Goal: Information Seeking & Learning: Find specific fact

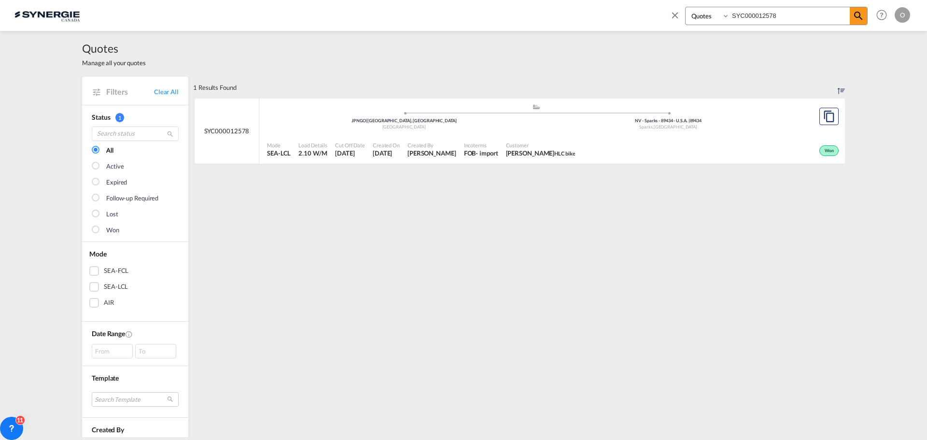
select select "Quotes"
drag, startPoint x: 0, startPoint y: 0, endPoint x: 627, endPoint y: -6, distance: 627.0
click at [627, 0] on html "Analytics Reports Dashboard Rate Search Enquiries Quotes" at bounding box center [463, 220] width 927 height 440
paste input "207"
type input "SYC000012207"
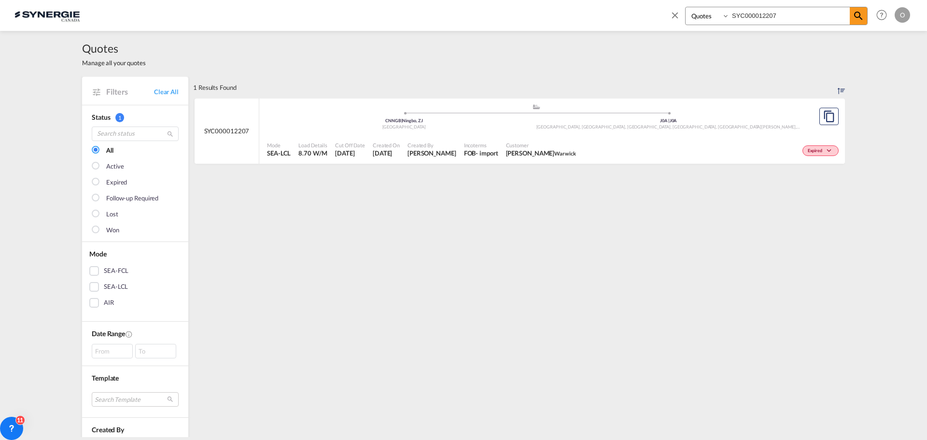
click at [594, 162] on div "Mode SEA-LCL Load Details 8.70 W/M Cut Off Date 9 Jun 2025 Created On 9 Jun 202…" at bounding box center [551, 149] width 585 height 29
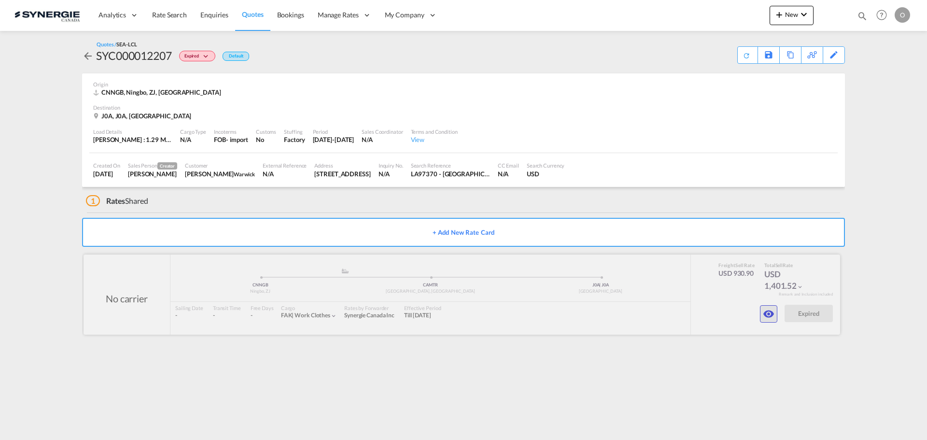
click at [769, 313] on md-icon "icon-eye" at bounding box center [769, 314] width 12 height 12
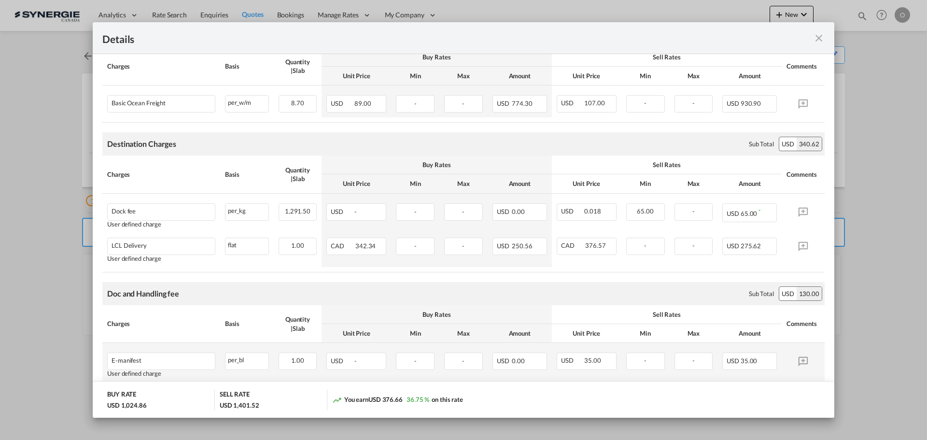
scroll to position [54, 0]
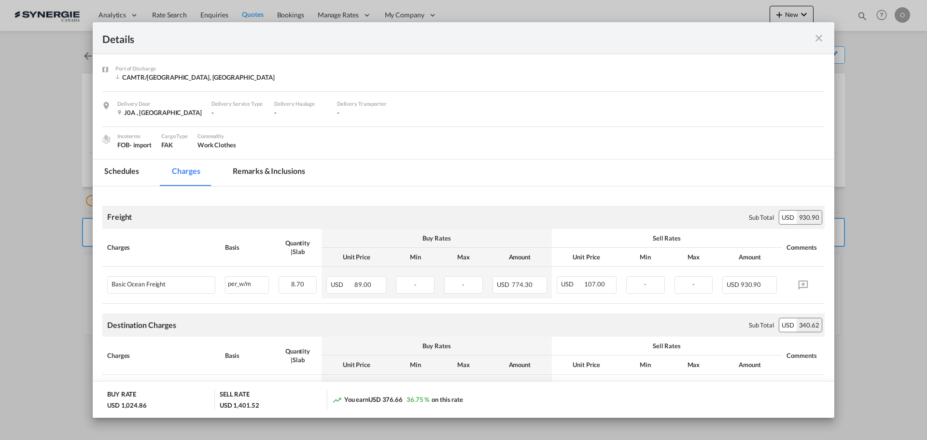
click at [281, 173] on md-tab-item "Remarks & Inclusions" at bounding box center [268, 172] width 95 height 27
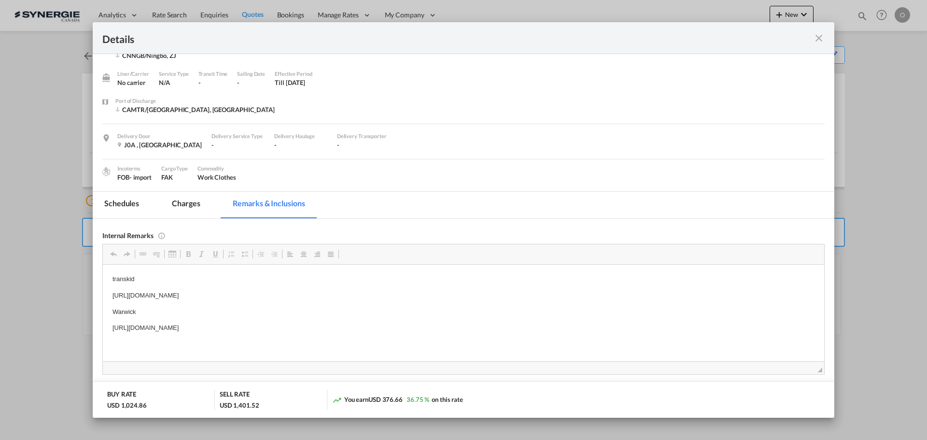
scroll to position [0, 0]
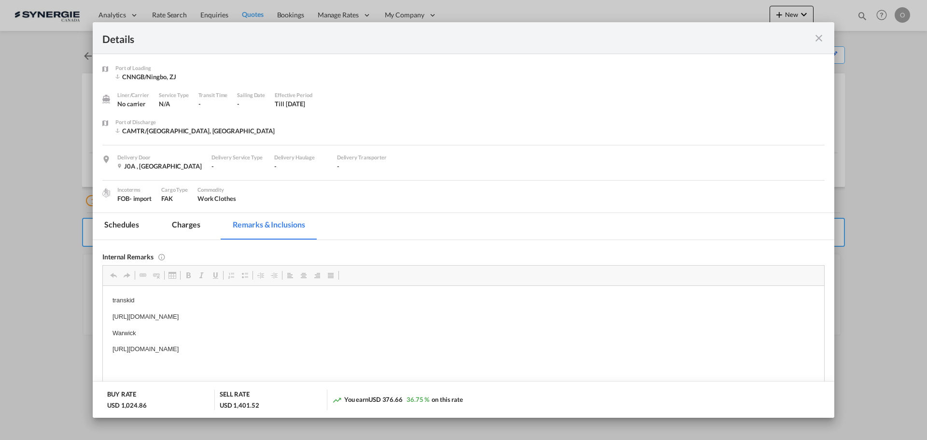
click at [818, 44] on div "Details" at bounding box center [463, 38] width 741 height 32
click at [819, 38] on md-icon "icon-close fg-AAA8AD m-0 cursor" at bounding box center [819, 38] width 12 height 12
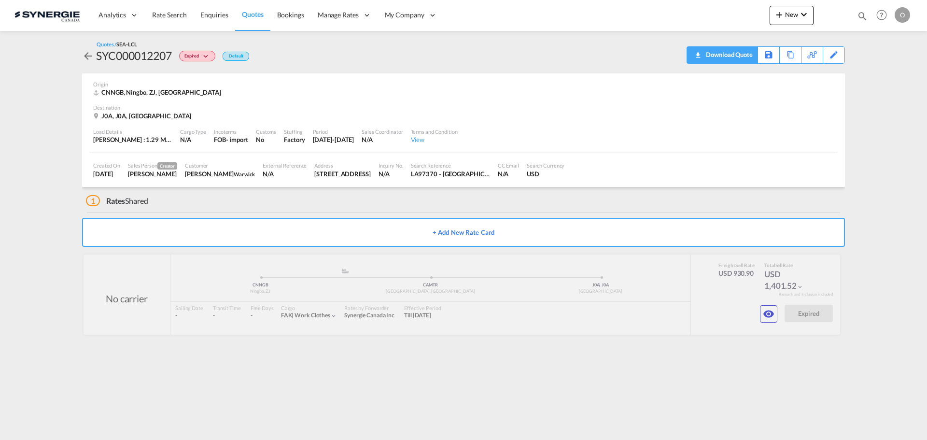
click at [736, 61] on div "Download Quote" at bounding box center [727, 54] width 49 height 15
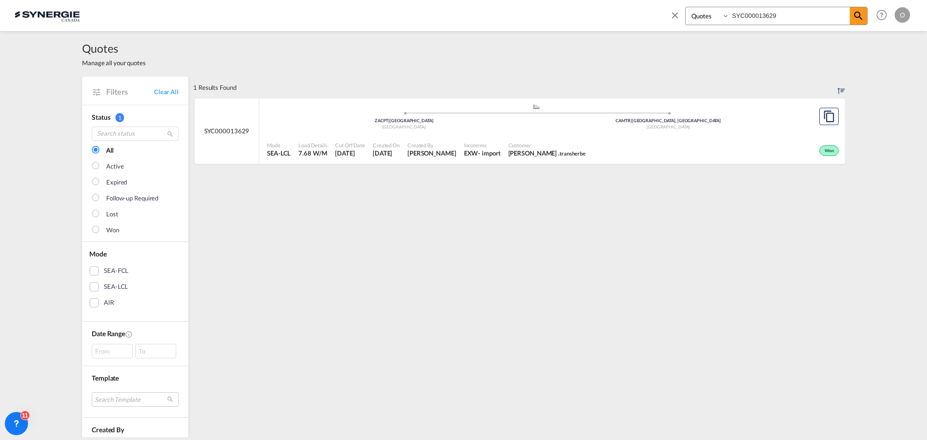
select select "Quotes"
drag, startPoint x: 664, startPoint y: 14, endPoint x: 647, endPoint y: 16, distance: 16.6
click at [648, 15] on div "Bookings Quotes Enquiries SYC000013629 Help Resources Product Release O My Prof…" at bounding box center [463, 15] width 898 height 30
paste input "375"
click at [825, 272] on div "1 Results Found .a{fill:#e6e6e6;}.b{fill:#cecece;}.c{fill:#2f2e41;}.d{fill:#a06…" at bounding box center [519, 407] width 652 height 660
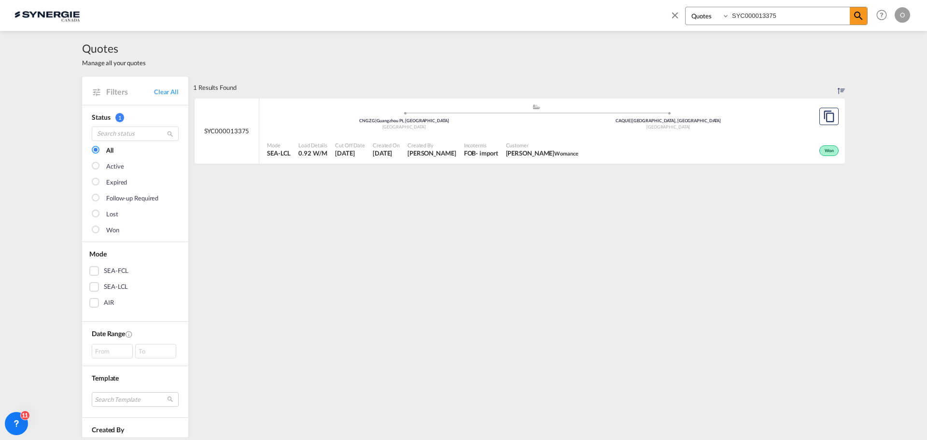
click at [631, 139] on div "Won" at bounding box center [711, 150] width 259 height 24
drag, startPoint x: 786, startPoint y: 14, endPoint x: 632, endPoint y: 3, distance: 154.3
click at [632, 3] on div "Bookings Quotes Enquiries SYC000013375 Help Resources Product Release O My Prof…" at bounding box center [463, 15] width 898 height 30
paste input "96"
type input "SYC000013396"
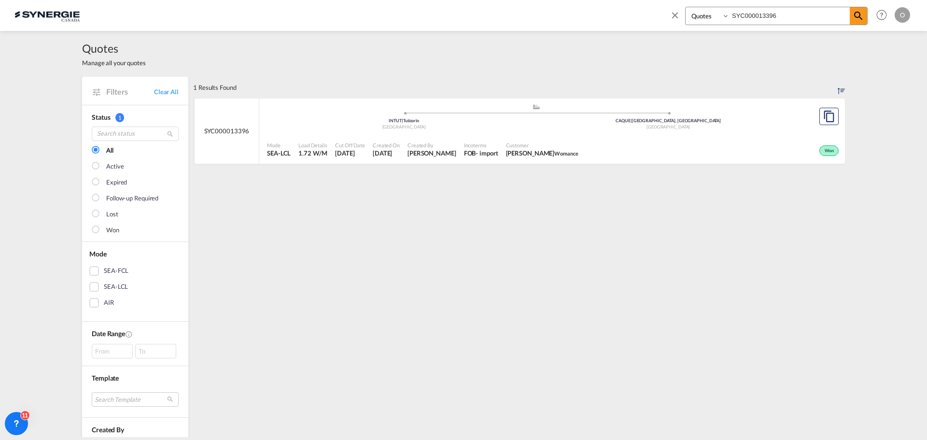
click at [551, 137] on div "Mode SEA-LCL Load Details 1.72 W/M Cut Off Date 18 Jul 2025 Created On 18 Jul 2…" at bounding box center [551, 149] width 585 height 29
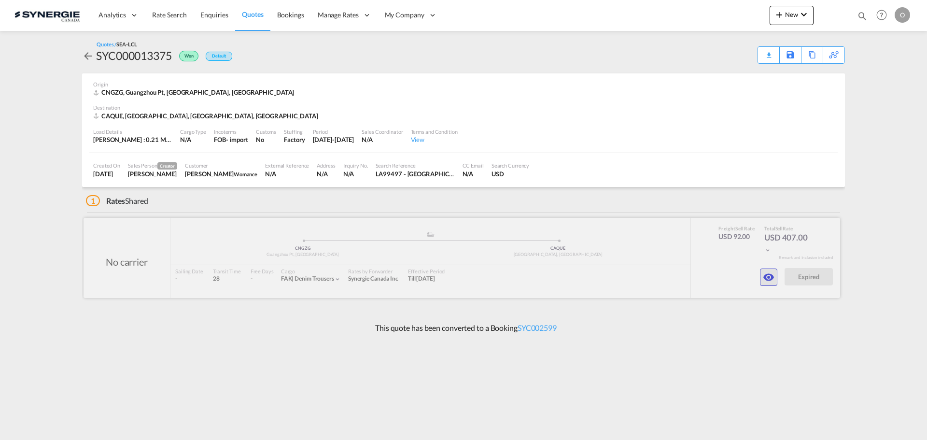
click at [768, 277] on md-icon "icon-eye" at bounding box center [769, 277] width 12 height 12
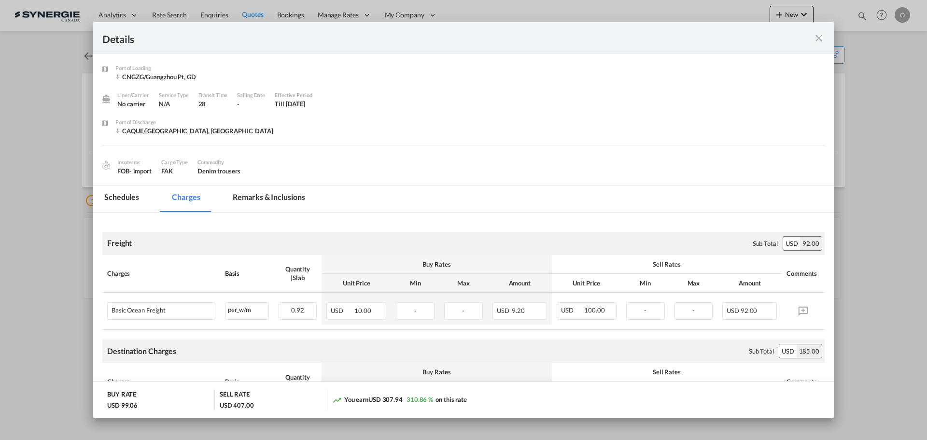
drag, startPoint x: 279, startPoint y: 198, endPoint x: 294, endPoint y: 207, distance: 17.5
click at [279, 198] on md-tab-item "Remarks & Inclusions" at bounding box center [268, 198] width 95 height 27
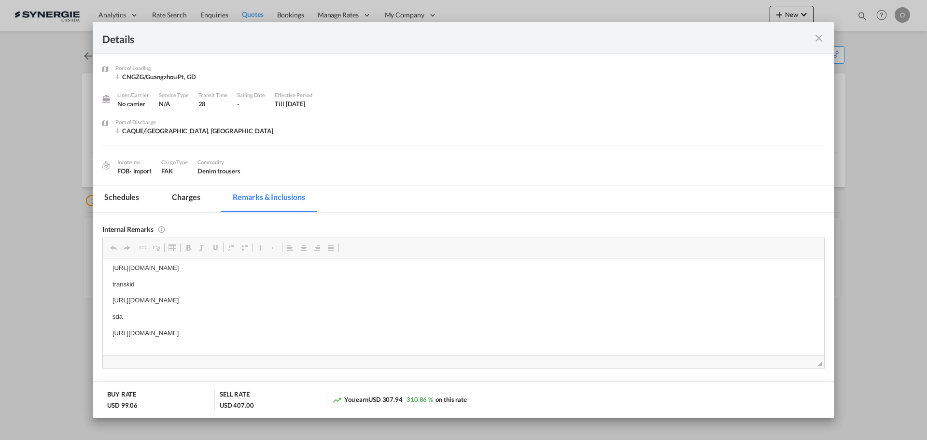
scroll to position [31, 0]
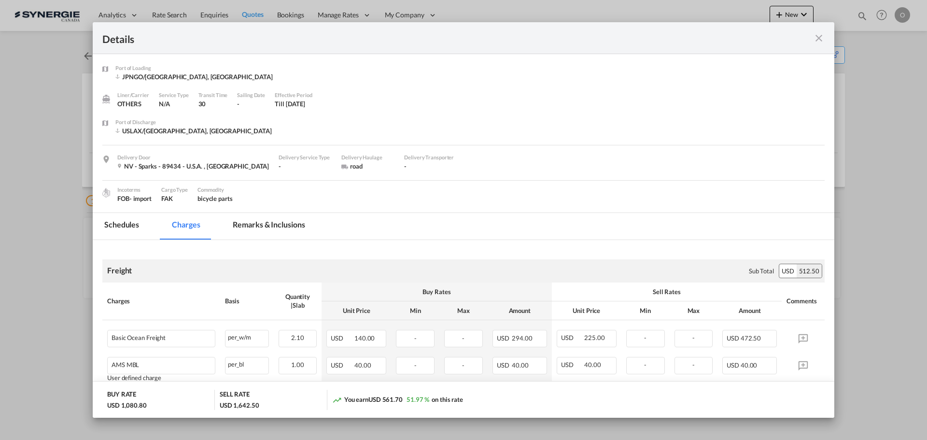
click at [820, 37] on md-icon "icon-close fg-AAA8AD m-0 cursor" at bounding box center [819, 38] width 12 height 12
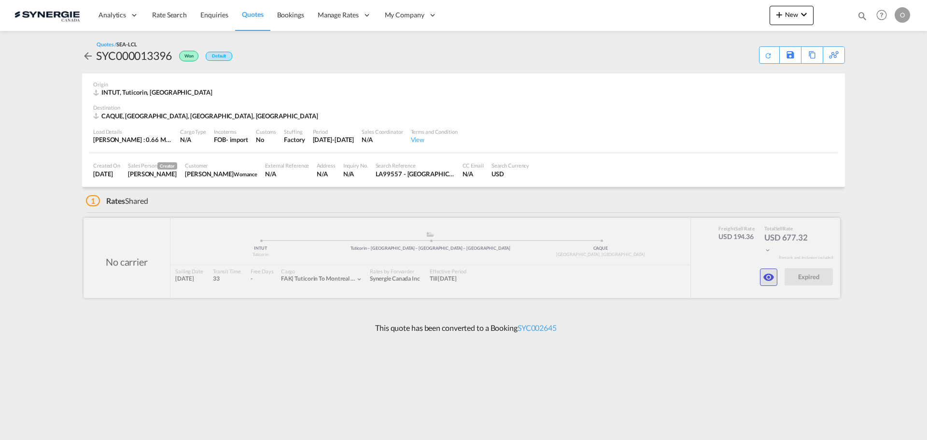
click at [761, 273] on button "button" at bounding box center [768, 276] width 17 height 17
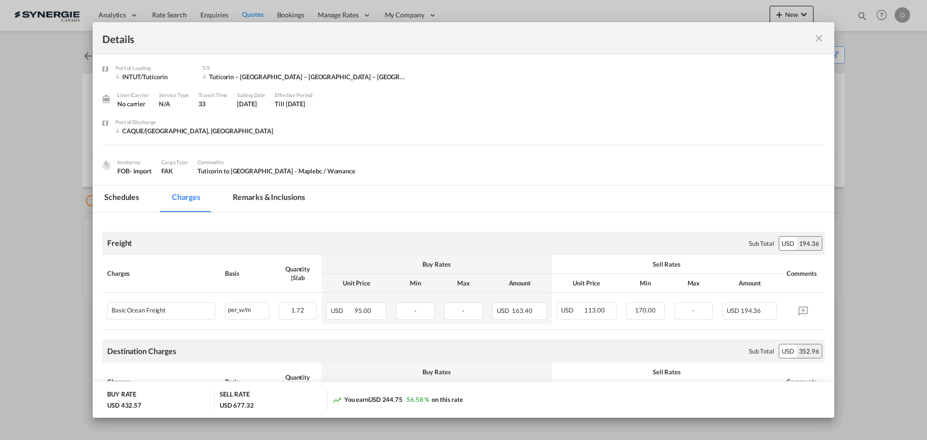
click at [256, 198] on md-tab-item "Remarks & Inclusions" at bounding box center [268, 198] width 95 height 27
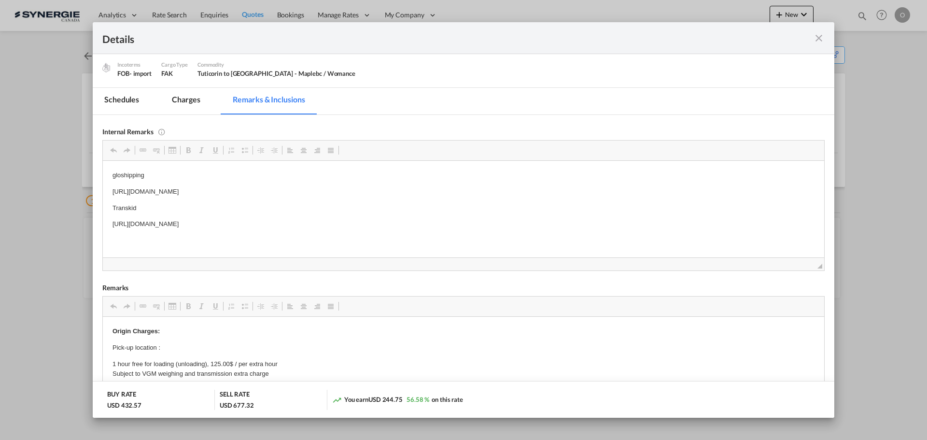
scroll to position [97, 0]
click at [208, 190] on p "[URL][DOMAIN_NAME]" at bounding box center [463, 192] width 702 height 10
drag, startPoint x: 240, startPoint y: 191, endPoint x: 199, endPoint y: 190, distance: 41.5
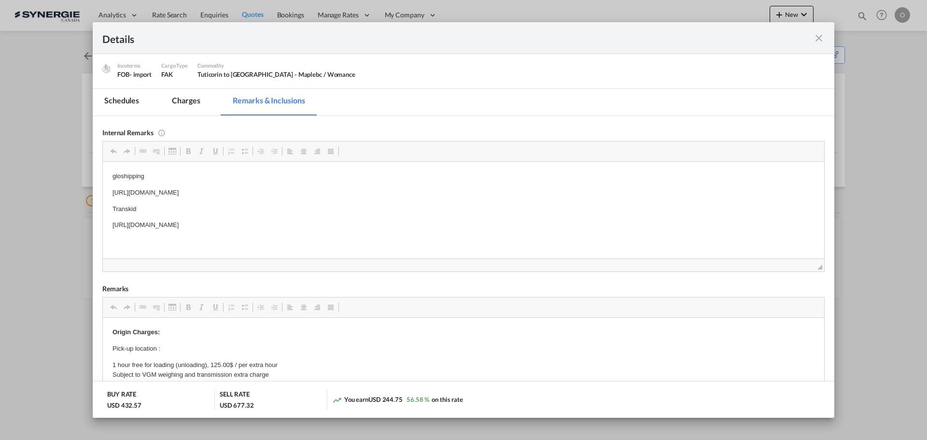
click at [199, 190] on p "[URL][DOMAIN_NAME]" at bounding box center [463, 192] width 702 height 10
copy p "msg_1ghaywgf"
drag, startPoint x: 253, startPoint y: 192, endPoint x: 200, endPoint y: 192, distance: 53.1
click at [200, 192] on p "[URL][DOMAIN_NAME]" at bounding box center [463, 192] width 702 height 10
copy p "msg_1ghaywgf?key"
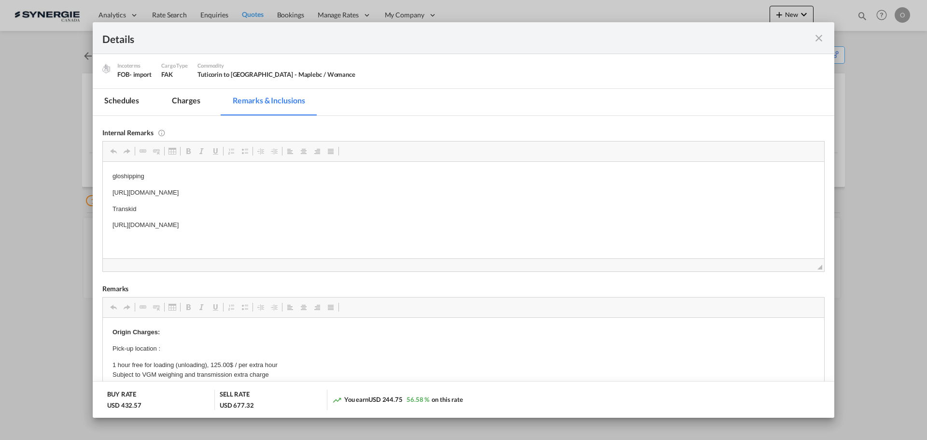
click at [198, 104] on md-tab-item "Charges" at bounding box center [185, 102] width 51 height 27
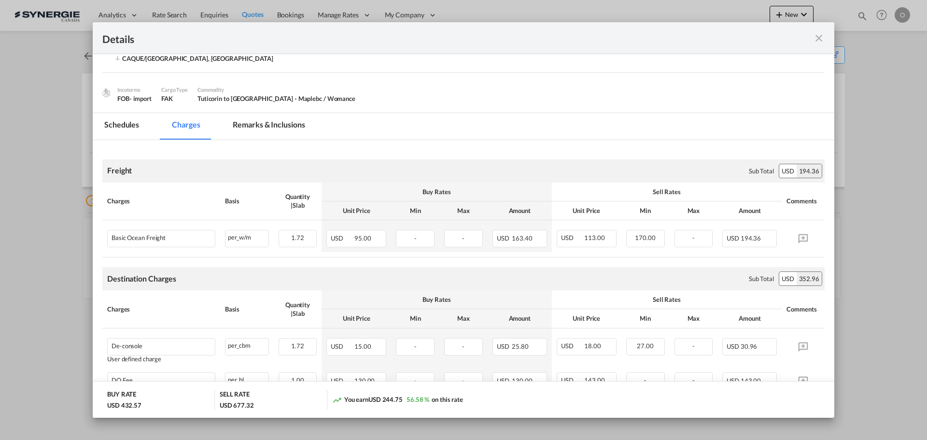
scroll to position [0, 0]
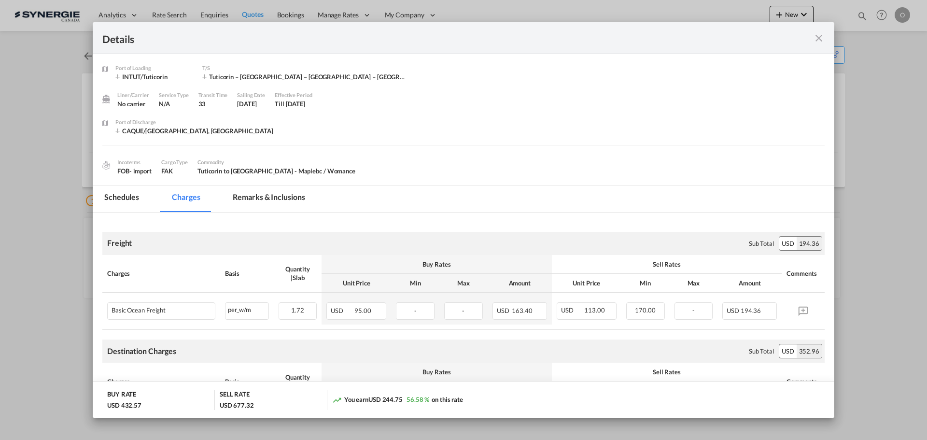
click at [275, 193] on md-tab-item "Remarks & Inclusions" at bounding box center [268, 198] width 95 height 27
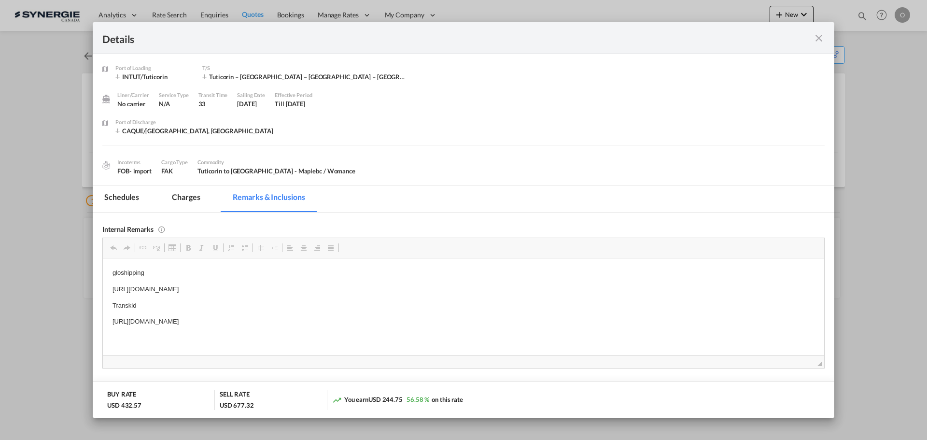
click at [820, 33] on md-icon "icon-close fg-AAA8AD m-0 cursor" at bounding box center [819, 38] width 12 height 12
